Goal: Find specific page/section: Find specific page/section

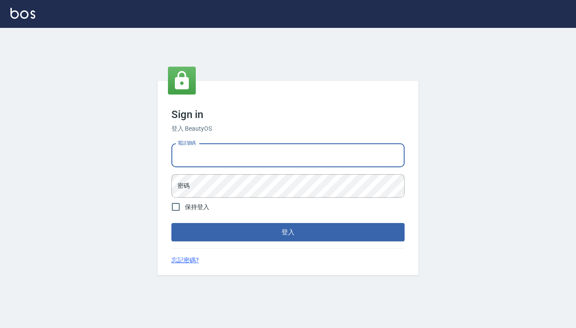
type input "0909291021"
click at [288, 232] on button "登入" at bounding box center [287, 232] width 233 height 18
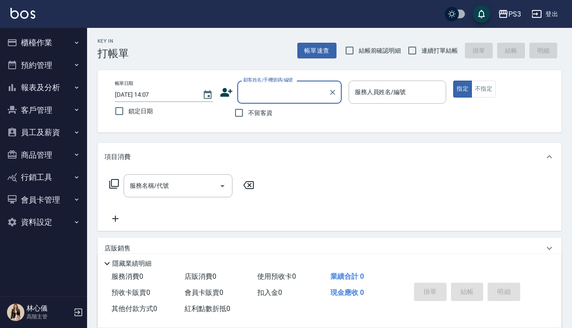
click at [40, 103] on button "客戶管理" at bounding box center [43, 110] width 80 height 23
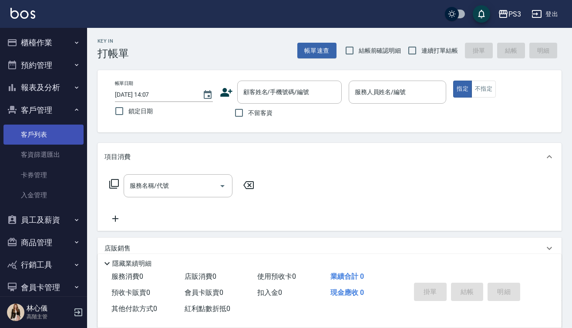
click at [64, 133] on link "客戶列表" at bounding box center [43, 134] width 80 height 20
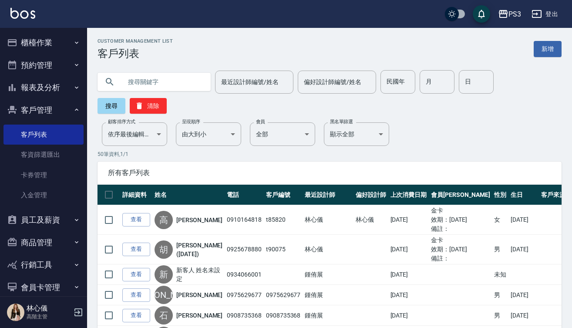
click at [191, 87] on input "text" at bounding box center [163, 81] width 82 height 23
type input "0985745952"
